Goal: Find specific page/section: Find specific page/section

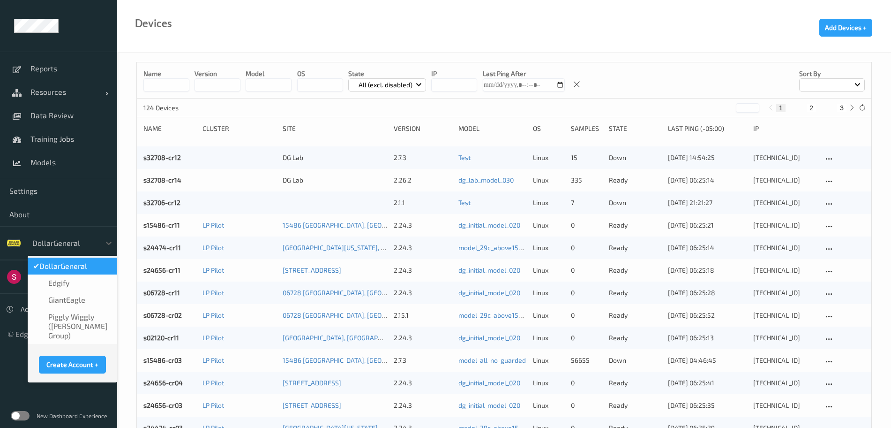
click at [76, 234] on div "DollarGeneral" at bounding box center [73, 243] width 90 height 18
click at [60, 296] on span "GiantEagle" at bounding box center [66, 299] width 37 height 9
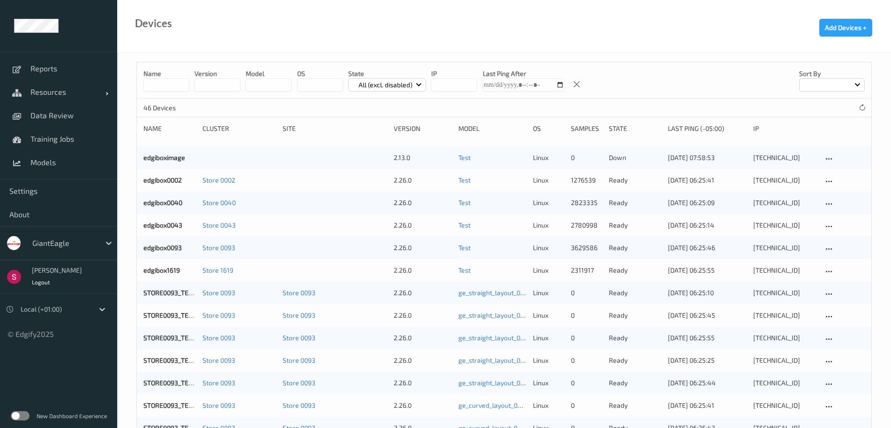
click at [56, 71] on span "Reports" at bounding box center [68, 68] width 77 height 9
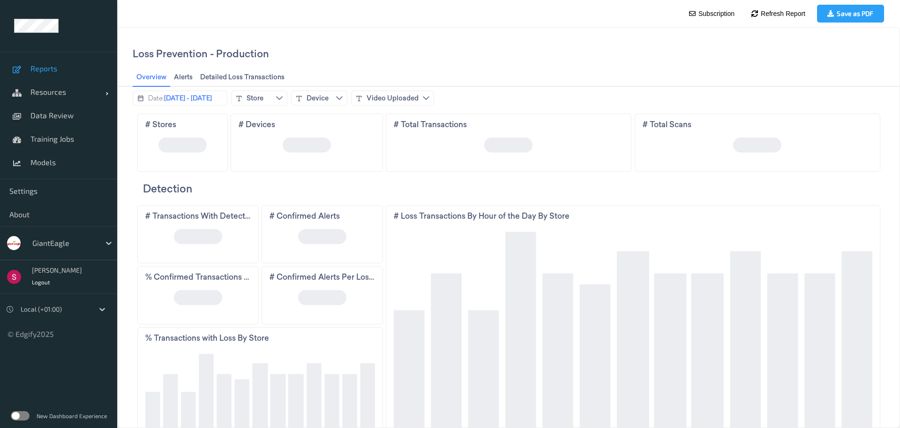
click at [20, 413] on label at bounding box center [20, 415] width 19 height 9
